Goal: Information Seeking & Learning: Learn about a topic

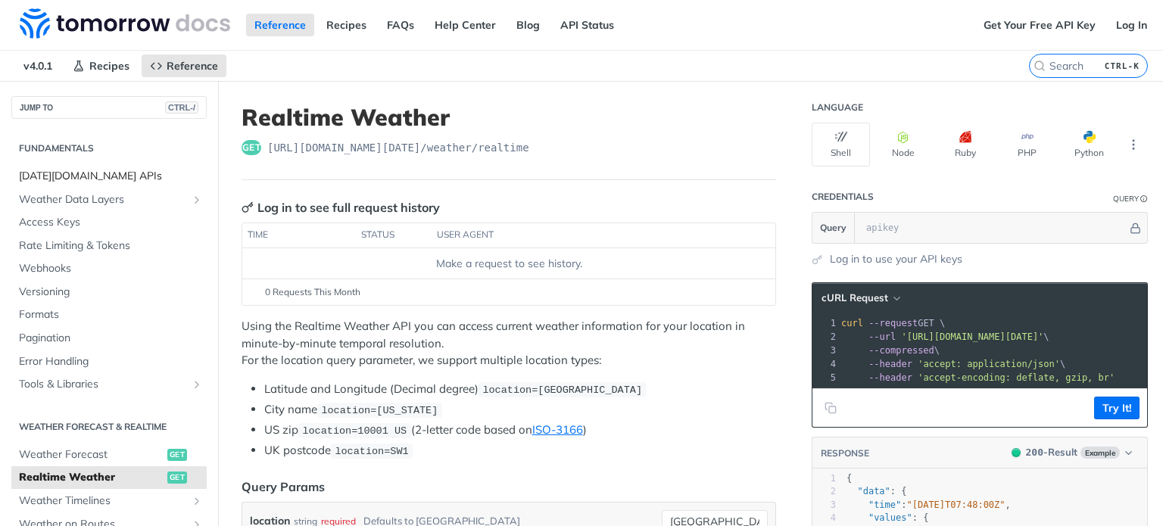
click at [113, 170] on span "[DATE][DOMAIN_NAME] APIs" at bounding box center [111, 176] width 184 height 15
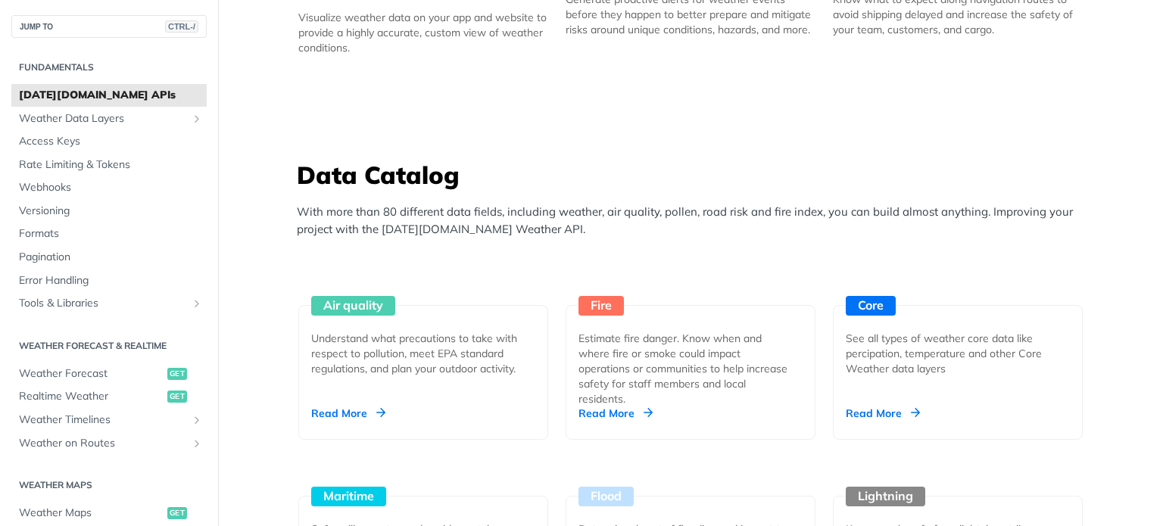
scroll to position [1363, 0]
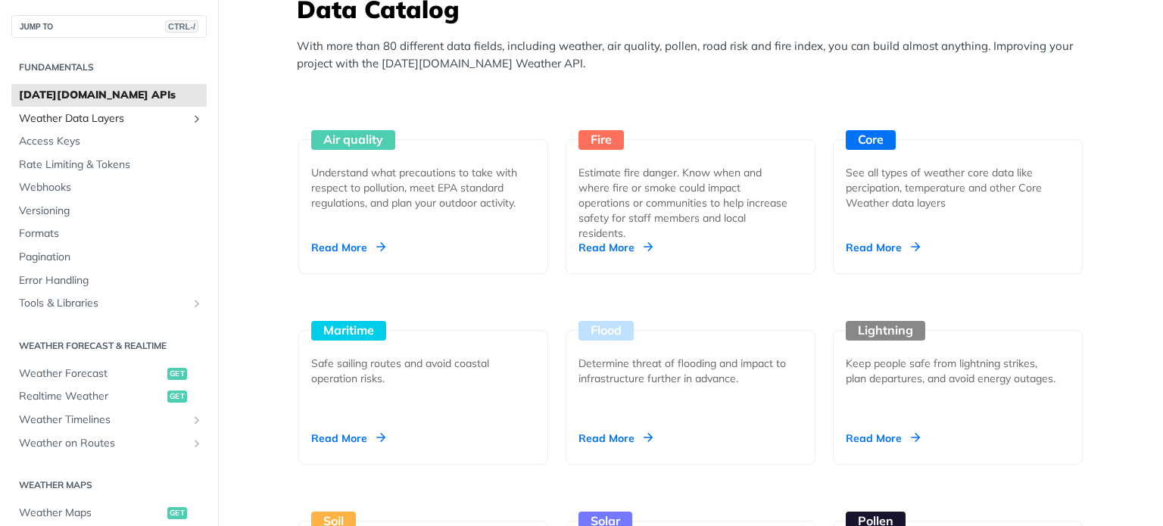
click at [109, 125] on span "Weather Data Layers" at bounding box center [103, 118] width 168 height 15
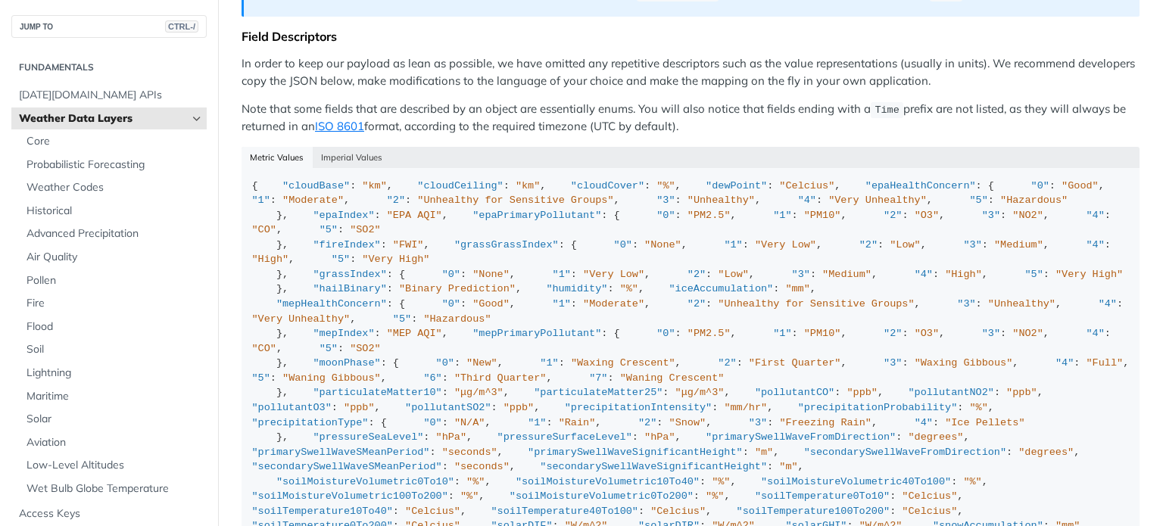
click at [117, 114] on span "Weather Data Layers" at bounding box center [103, 118] width 168 height 15
click at [99, 137] on span "Core" at bounding box center [115, 141] width 176 height 15
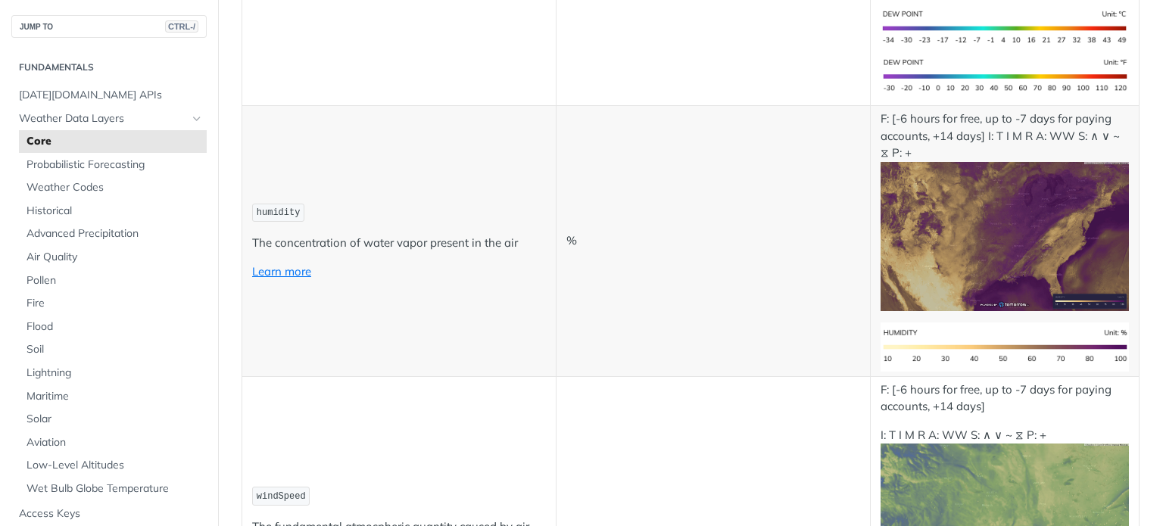
scroll to position [833, 0]
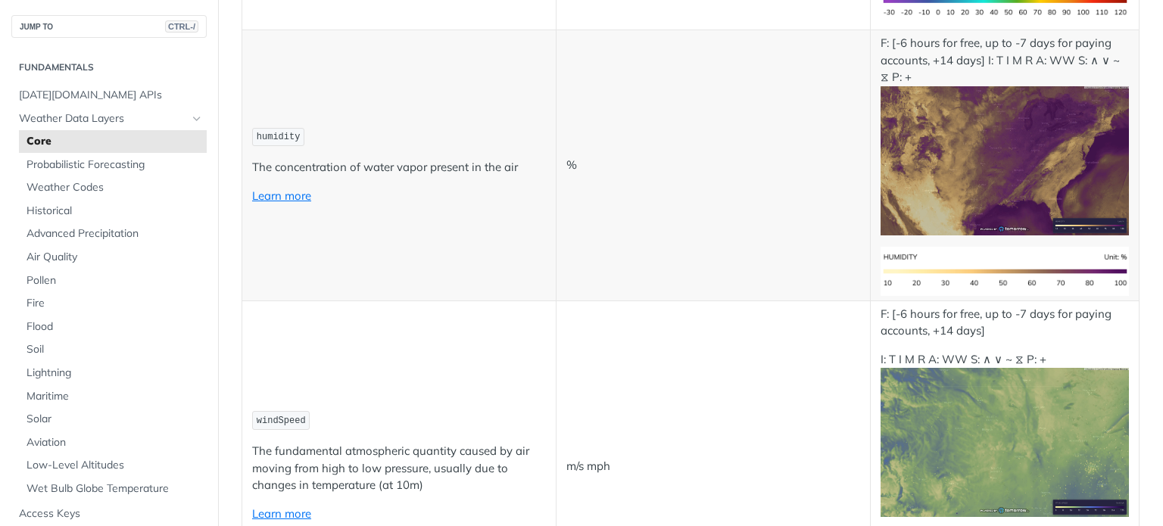
click at [282, 142] on span "humidity" at bounding box center [279, 137] width 44 height 11
copy span "humidity"
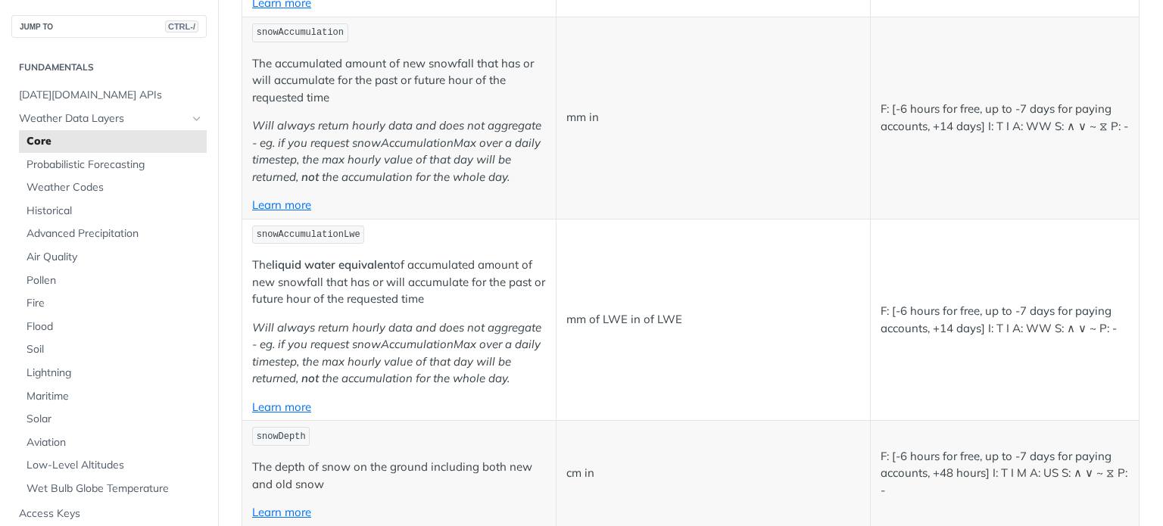
scroll to position [3407, 0]
copy span "precipitationProbability"
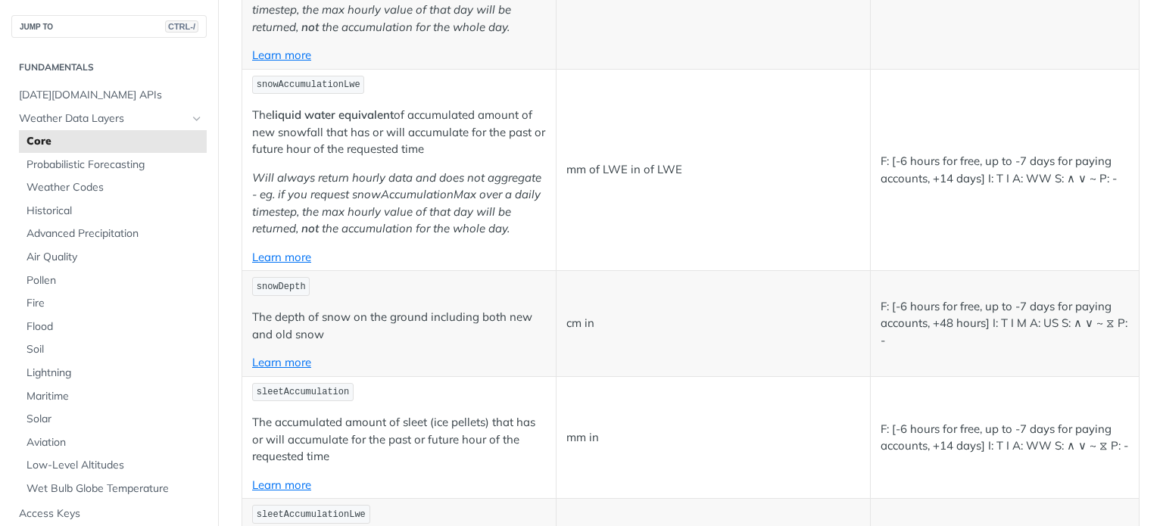
scroll to position [3559, 0]
copy span "precipitationType"
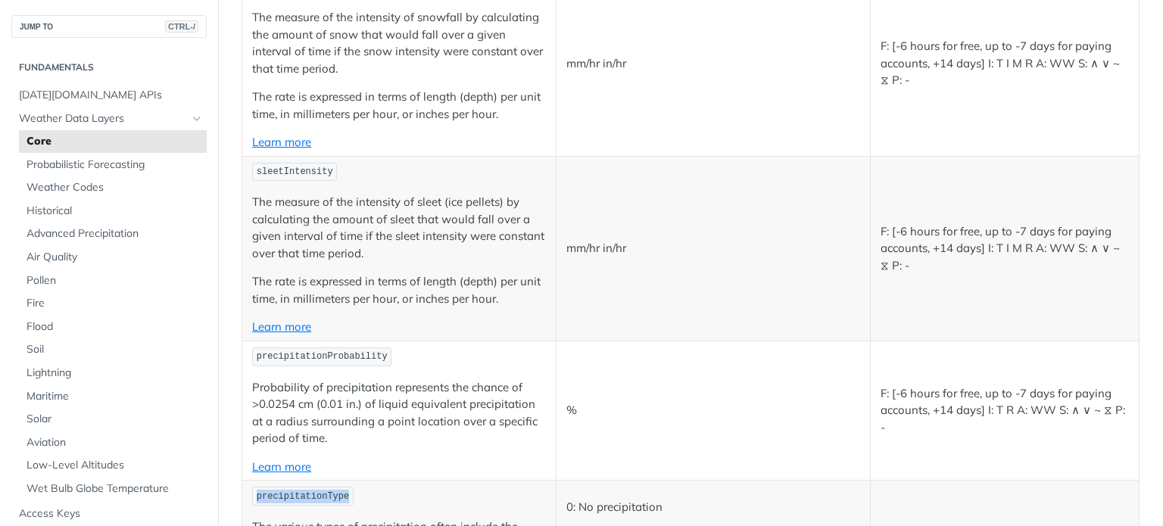
scroll to position [2650, 0]
copy span "precipitationIntensity"
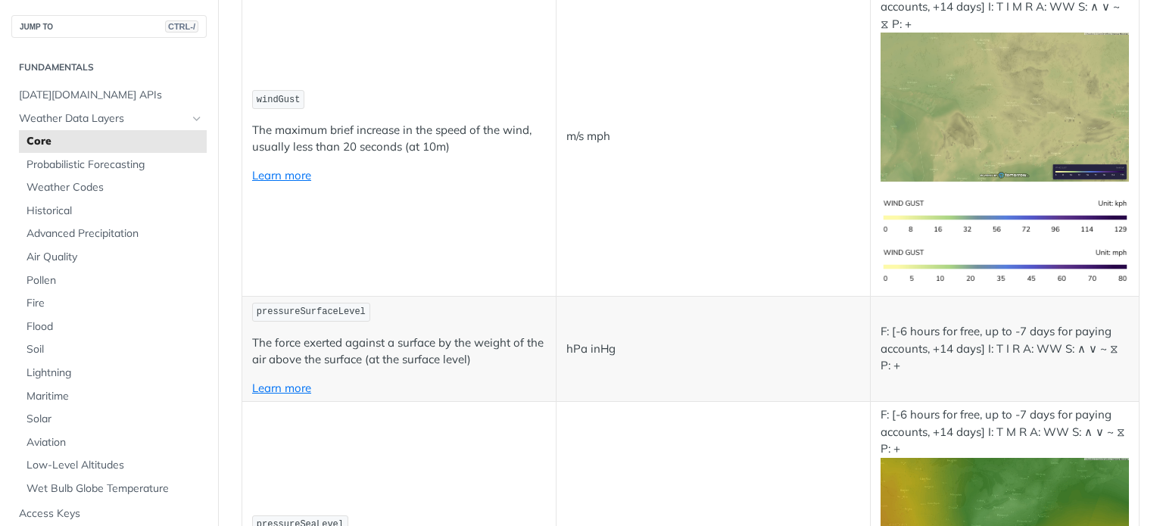
scroll to position [2120, 0]
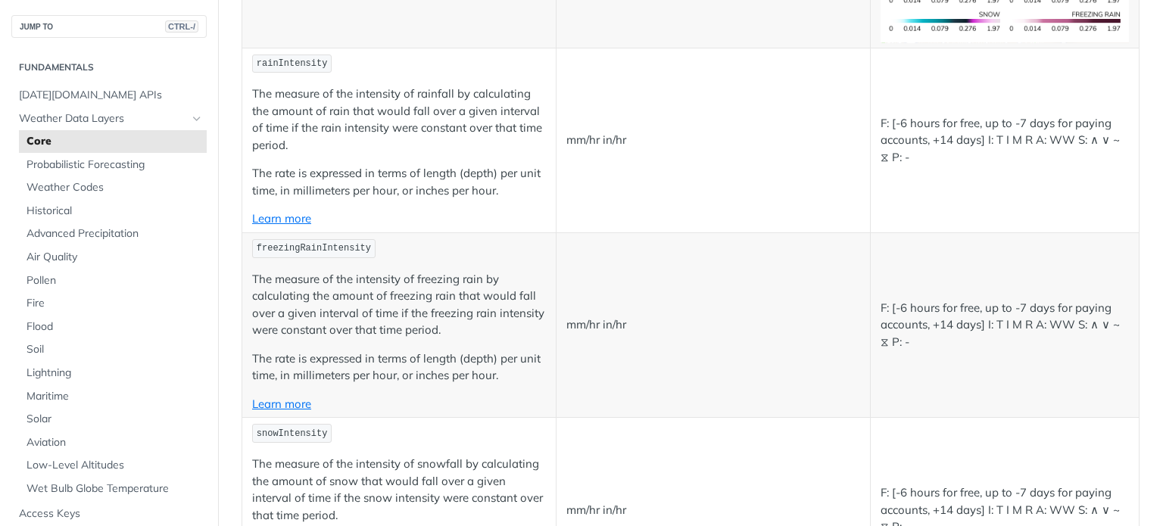
click at [422, 154] on p "The measure of the intensity of rainfall by calculating the amount of rain that…" at bounding box center [399, 120] width 294 height 68
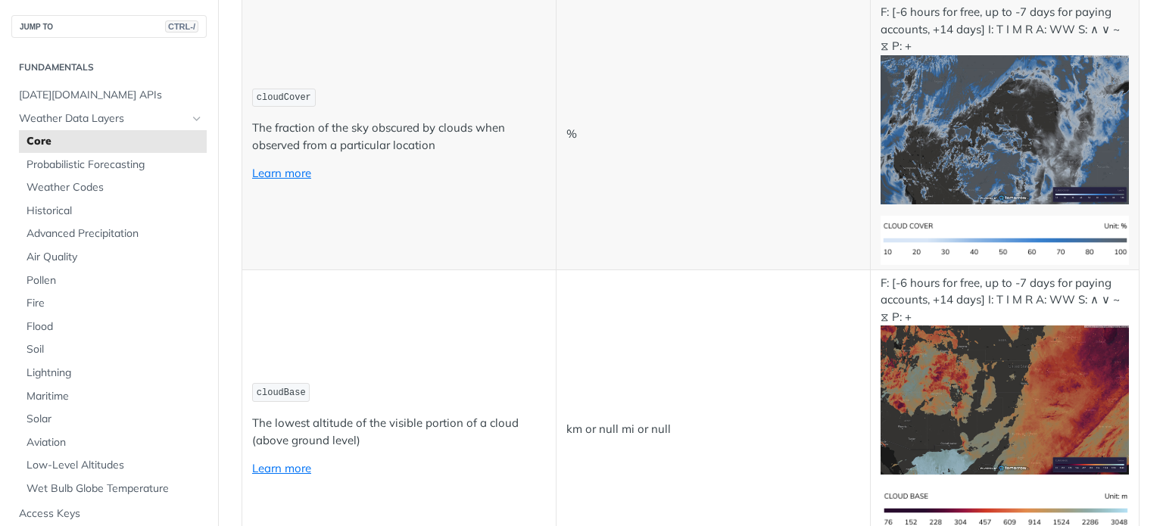
scroll to position [5452, 0]
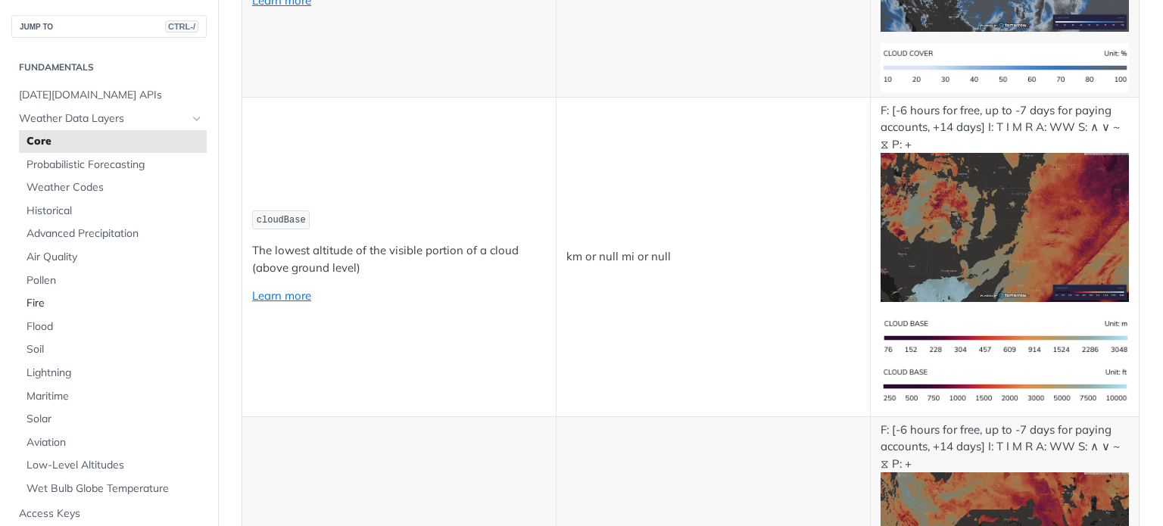
click at [69, 296] on span "Fire" at bounding box center [115, 303] width 176 height 15
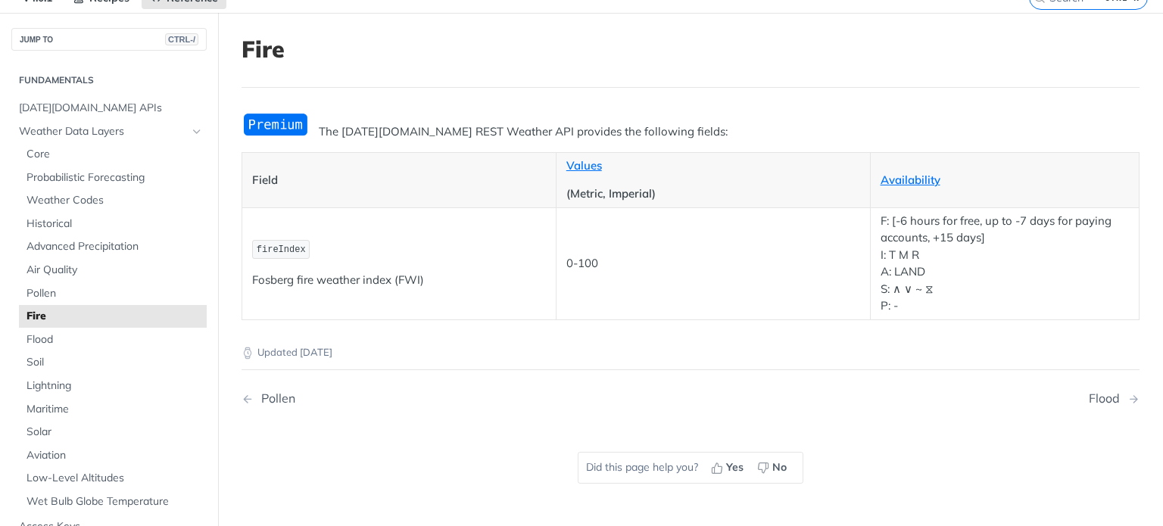
scroll to position [50, 0]
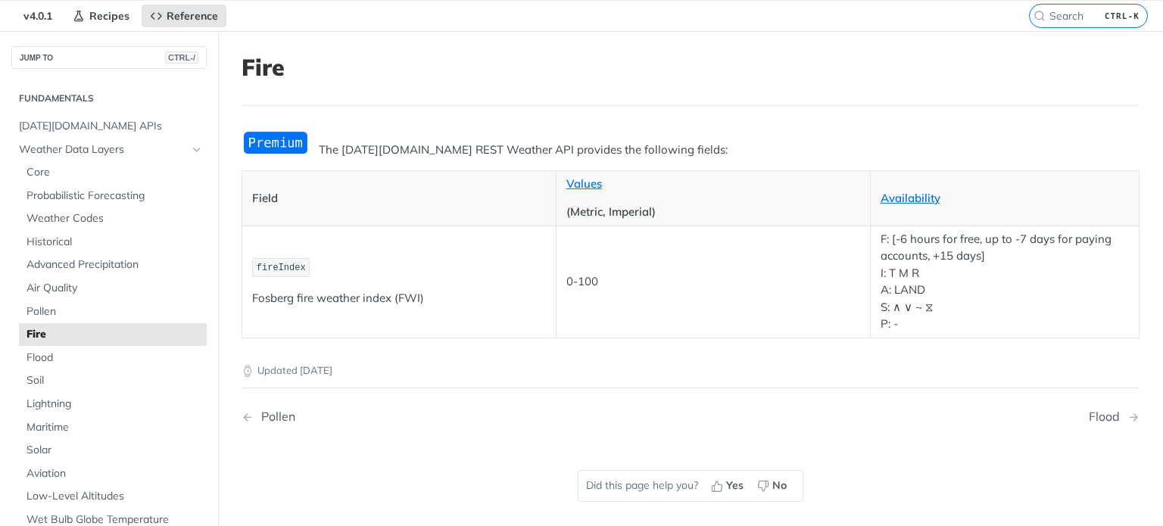
click at [285, 267] on span "fireIndex" at bounding box center [281, 268] width 49 height 11
copy span "fireIndex"
click at [76, 168] on span "Core" at bounding box center [115, 172] width 176 height 15
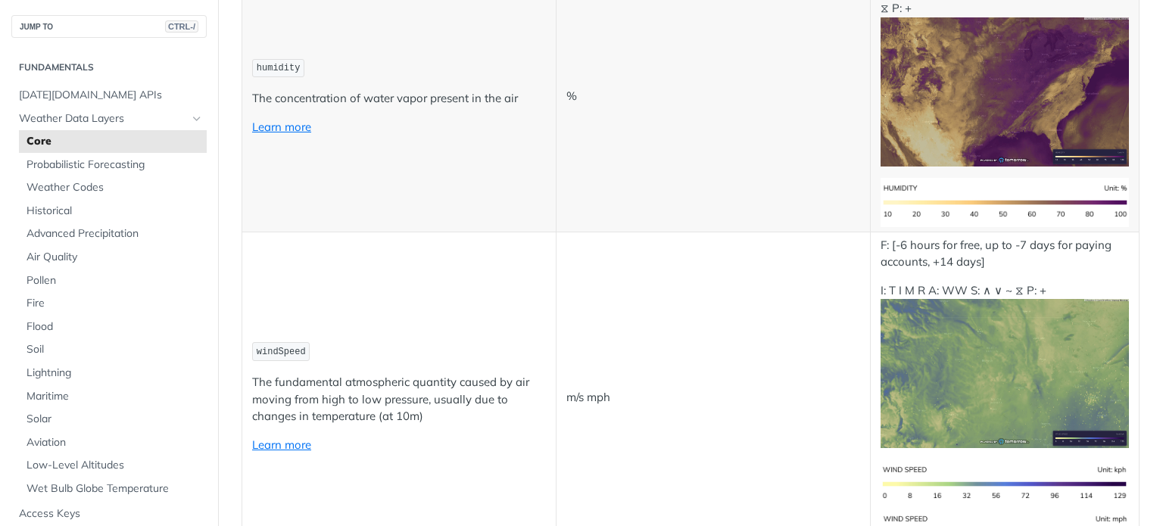
scroll to position [1110, 0]
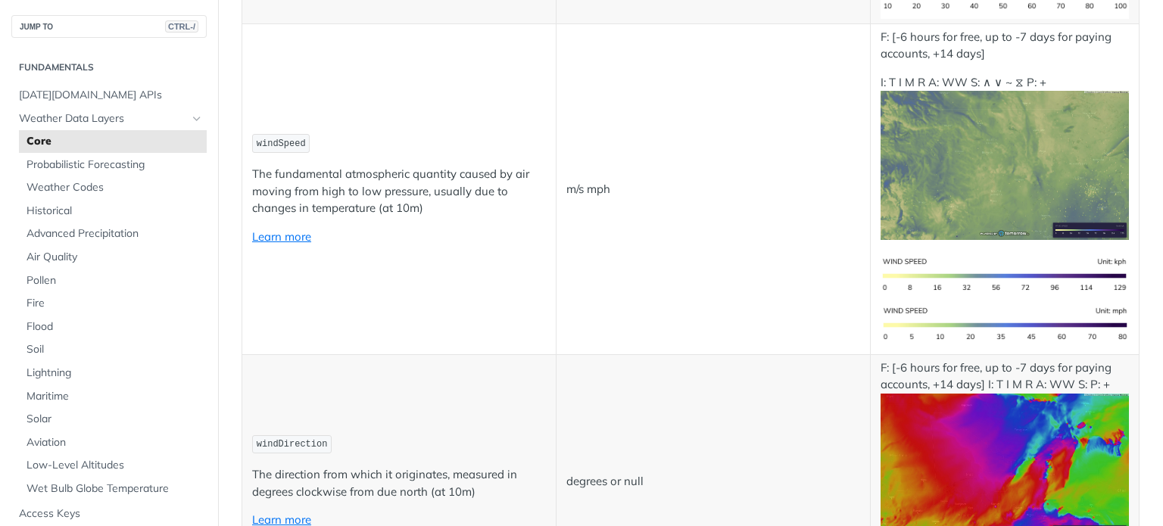
click at [283, 149] on span "windSpeed" at bounding box center [281, 144] width 49 height 11
copy span "windSpeed"
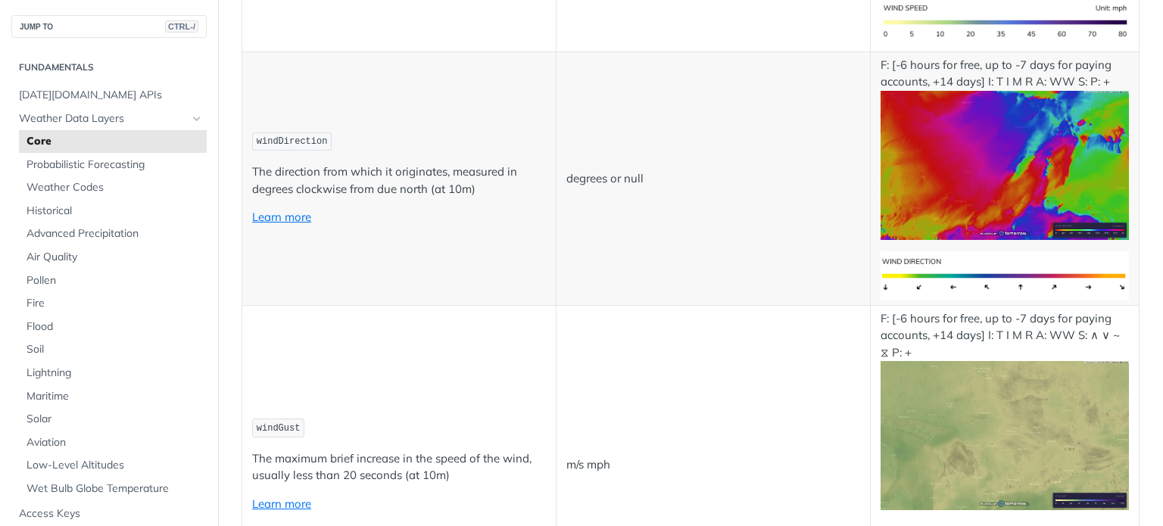
click at [618, 305] on td "degrees or null" at bounding box center [713, 178] width 314 height 254
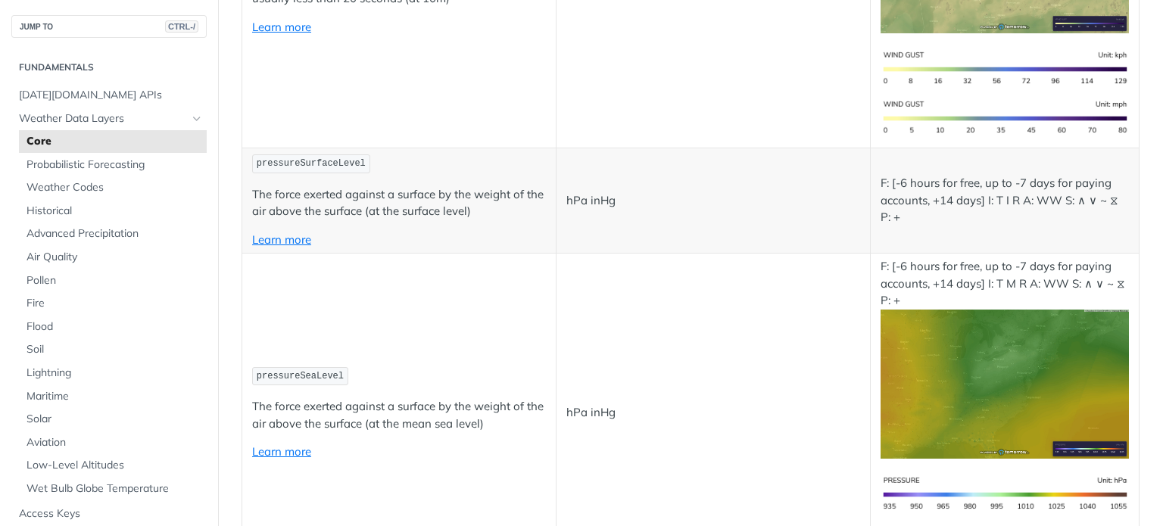
scroll to position [1564, 0]
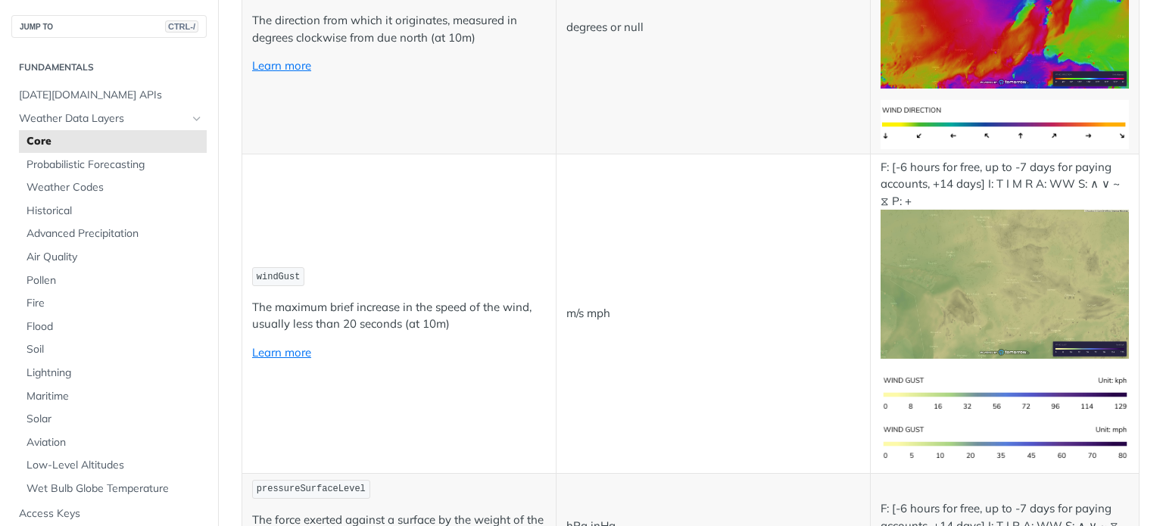
copy span "windDirection"
click at [24, 330] on link "Flood" at bounding box center [113, 327] width 188 height 23
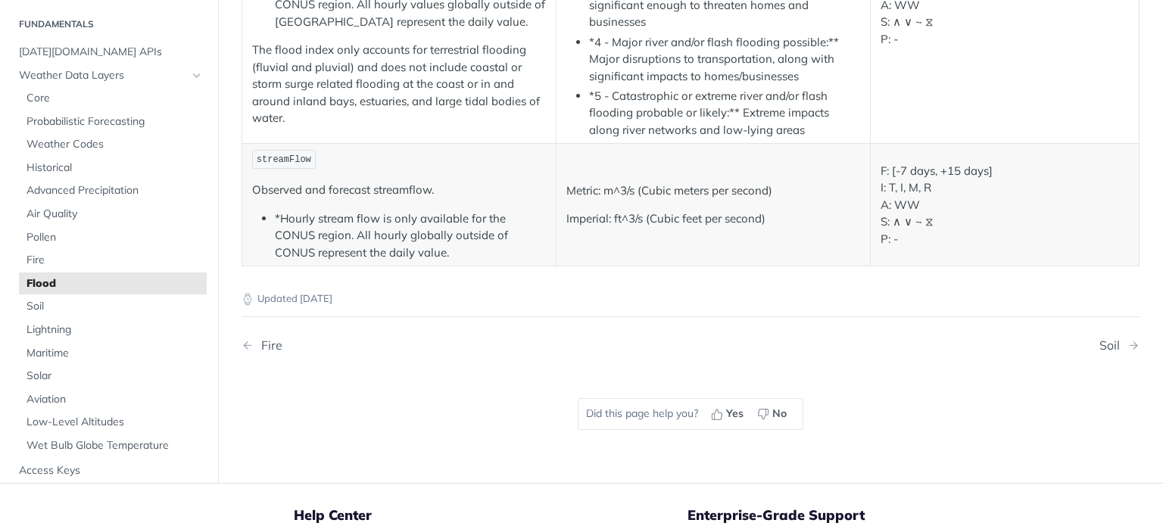
scroll to position [106, 0]
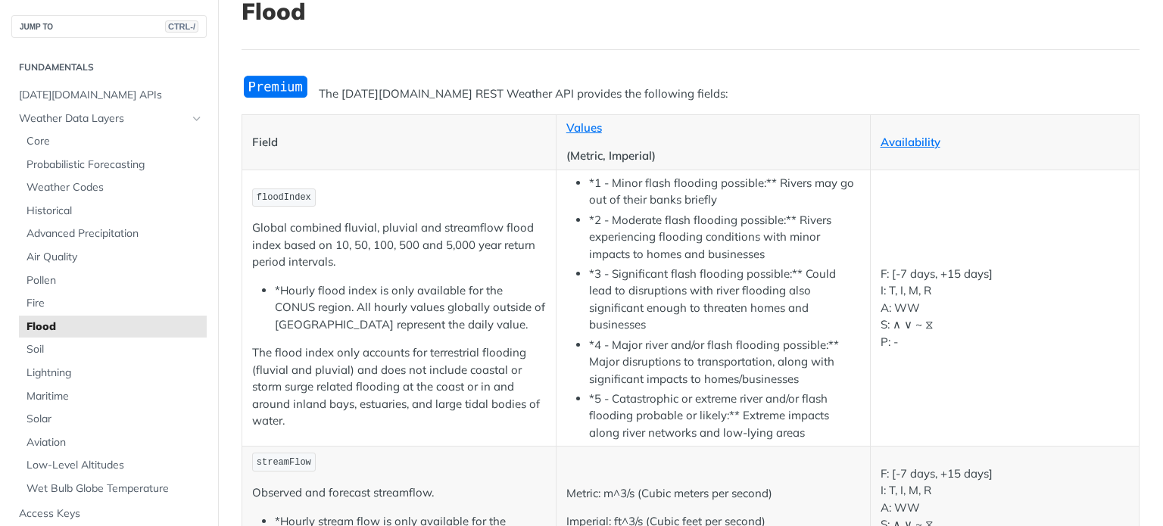
click at [298, 195] on span "floodIndex" at bounding box center [284, 197] width 55 height 11
copy span "floodIndex"
click at [75, 144] on span "Core" at bounding box center [115, 141] width 176 height 15
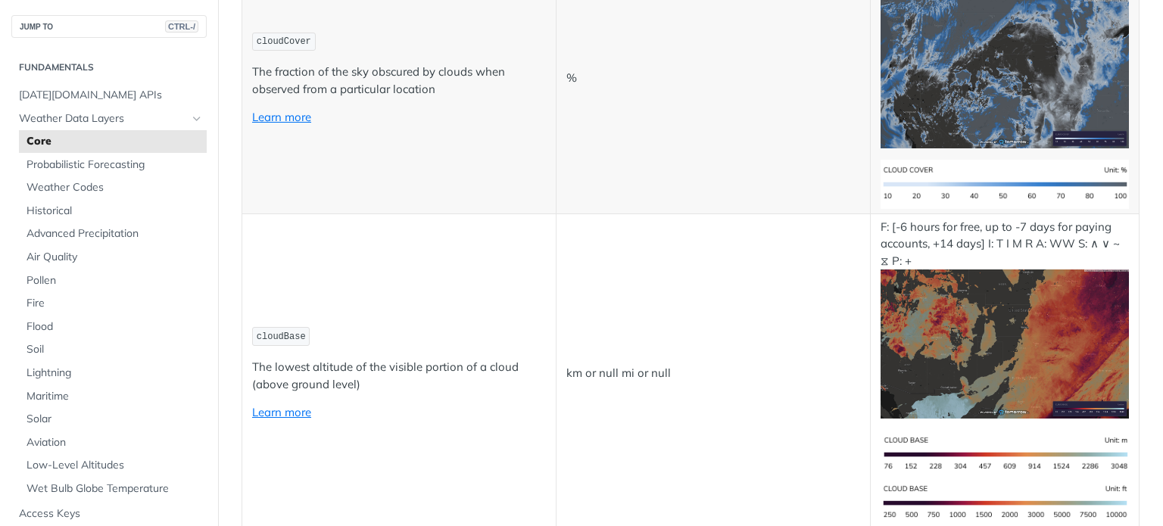
scroll to position [5558, 0]
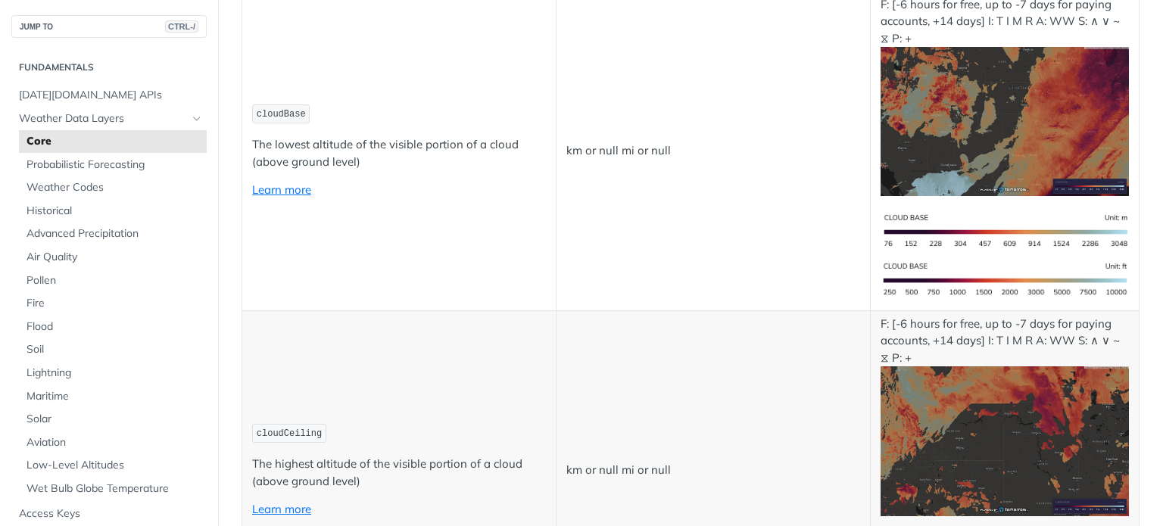
copy span "cloudCover"
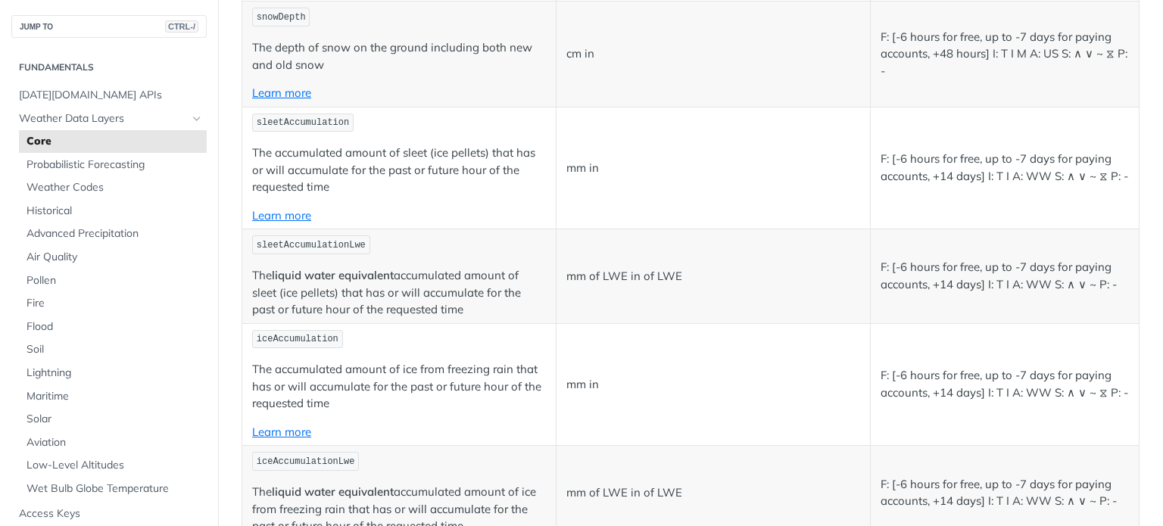
scroll to position [4649, 0]
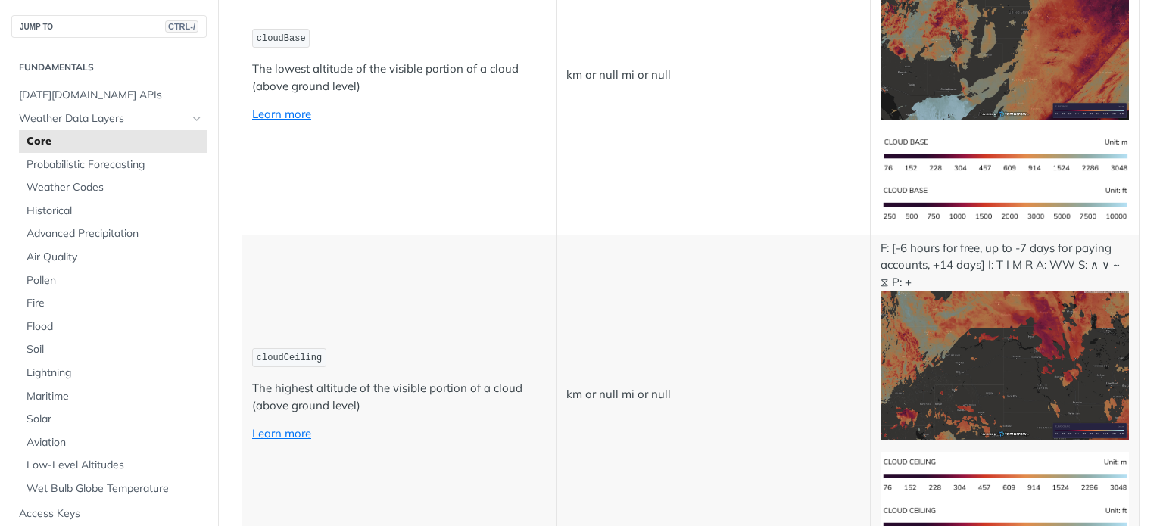
click at [409, 235] on td "cloudBase The lowest altitude of the visible portion of a cloud (above ground l…" at bounding box center [399, 75] width 314 height 320
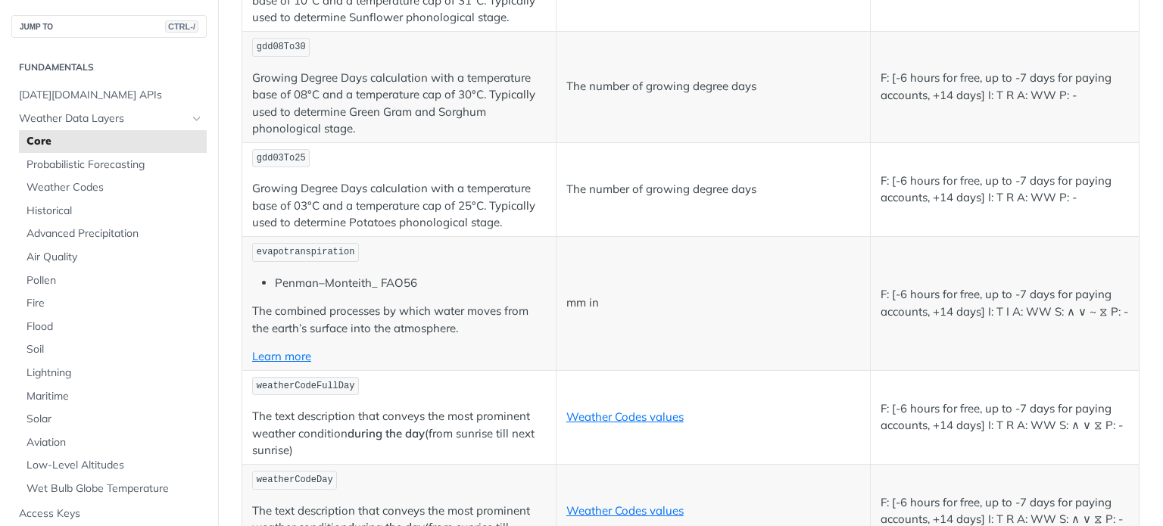
scroll to position [6769, 0]
